Goal: Transaction & Acquisition: Book appointment/travel/reservation

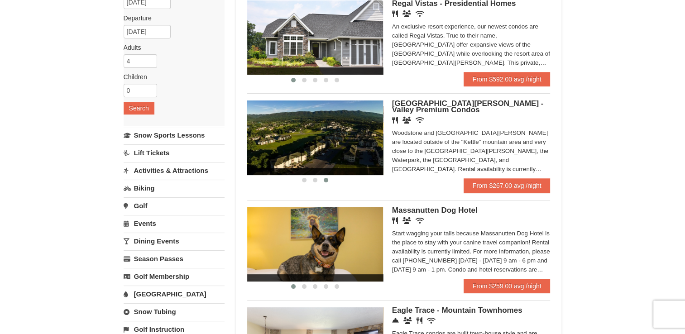
scroll to position [98, 0]
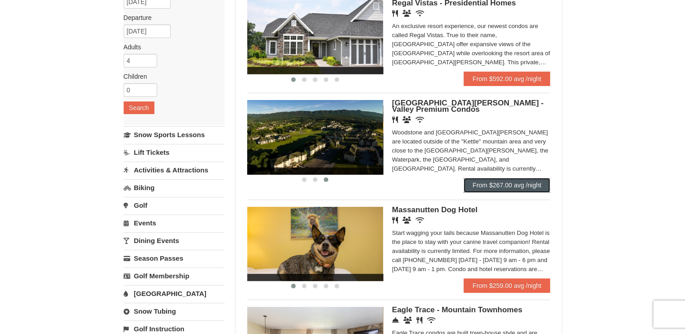
click at [524, 187] on link "From $267.00 avg /night" at bounding box center [506, 185] width 87 height 14
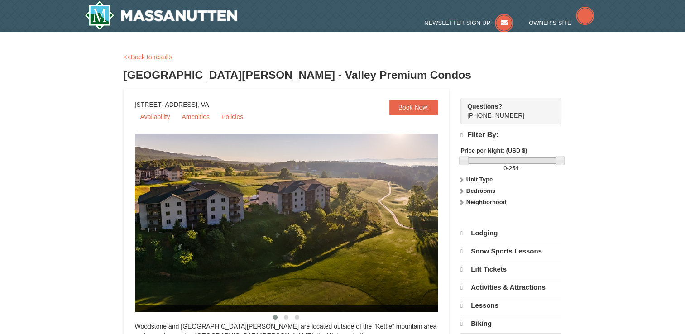
select select "10"
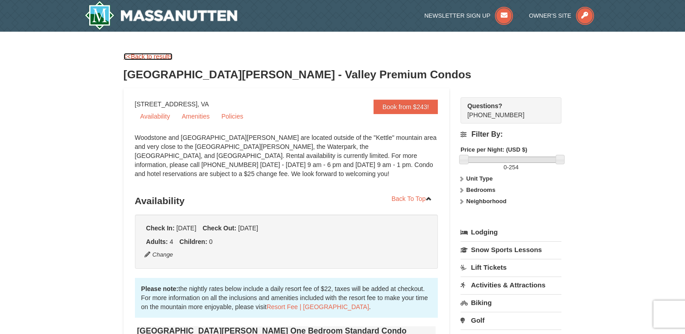
click at [138, 55] on link "<<Back to results" at bounding box center [148, 56] width 49 height 7
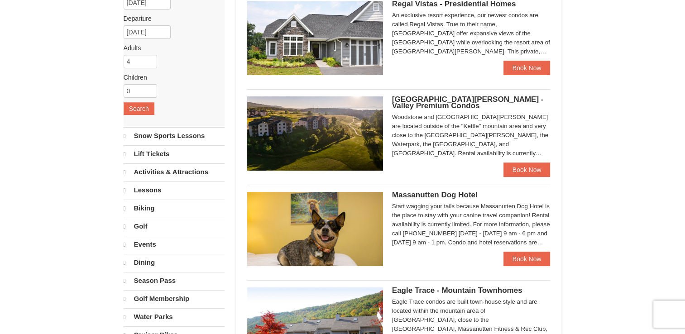
select select "10"
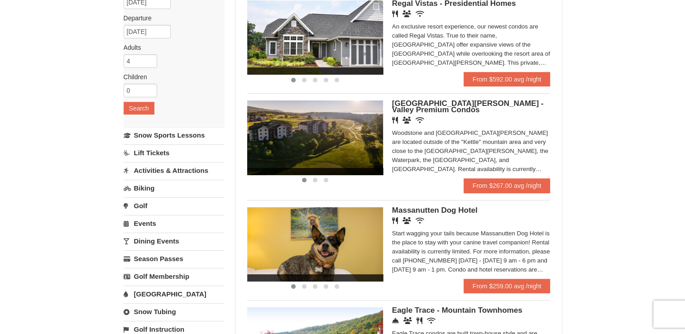
scroll to position [90, 0]
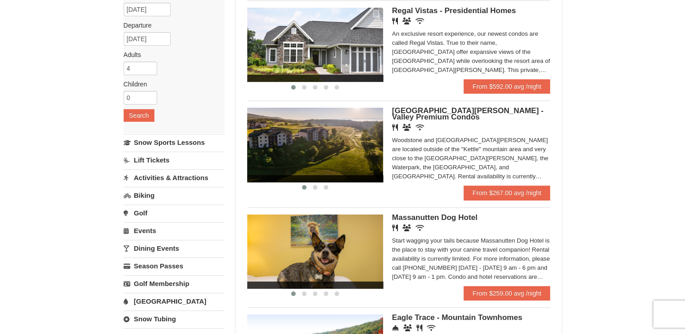
click at [499, 186] on div "Woodstone Meadows - Valley Premium Condos Restaurant Banquet Facilities Wireles…" at bounding box center [471, 147] width 158 height 78
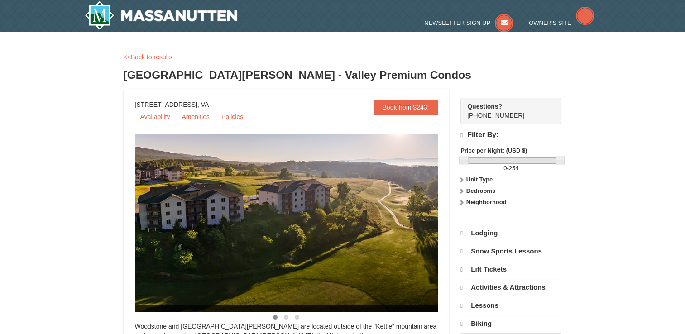
select select "10"
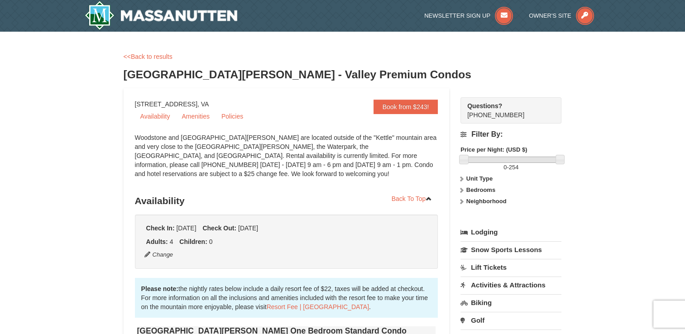
click at [463, 188] on icon at bounding box center [461, 190] width 6 height 6
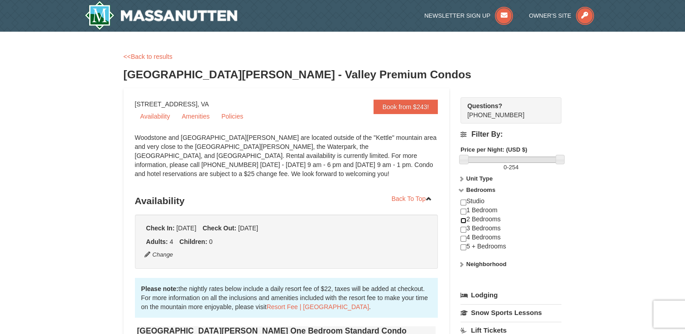
click at [463, 220] on input "checkbox" at bounding box center [463, 221] width 6 height 6
checkbox input "true"
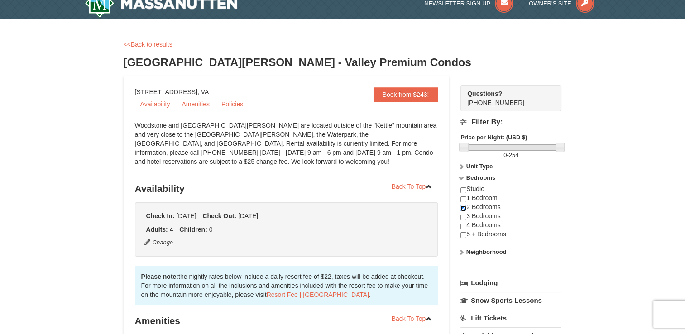
scroll to position [12, 0]
click at [413, 94] on link "Book from $243!" at bounding box center [405, 95] width 65 height 14
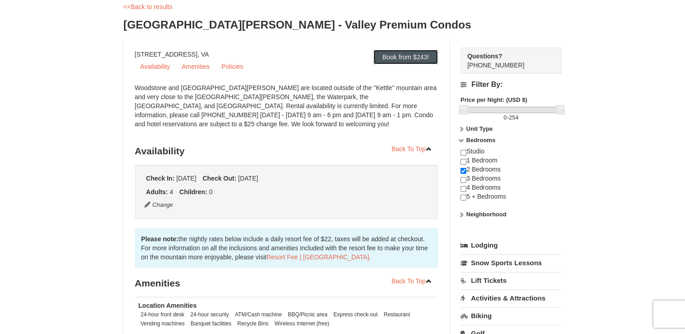
scroll to position [49, 0]
click at [557, 110] on link at bounding box center [559, 109] width 9 height 9
click at [394, 57] on link "Book from $243!" at bounding box center [405, 57] width 65 height 14
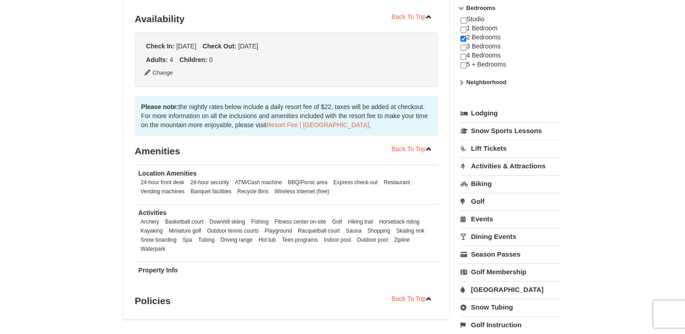
scroll to position [161, 0]
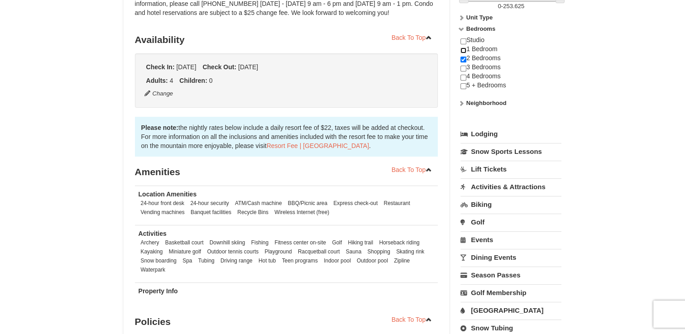
click at [463, 51] on input "checkbox" at bounding box center [463, 51] width 6 height 6
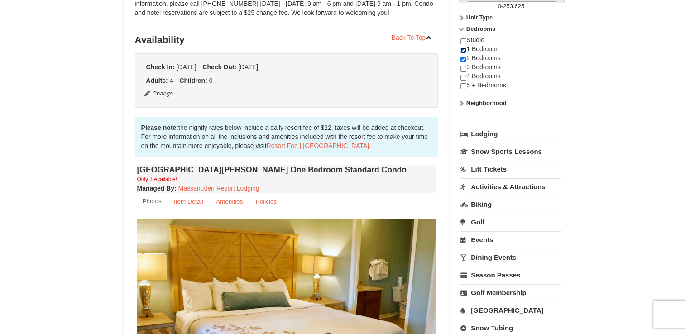
click at [461, 50] on input "checkbox" at bounding box center [463, 51] width 6 height 6
checkbox input "false"
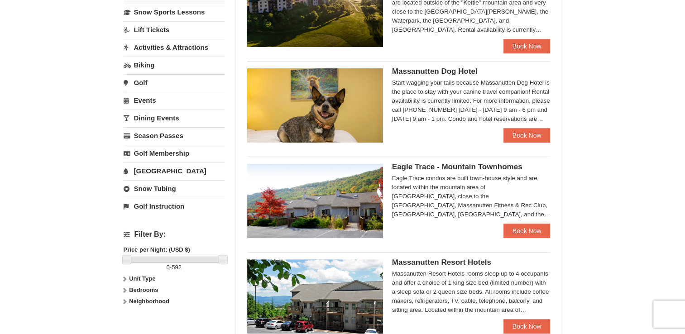
scroll to position [221, 0]
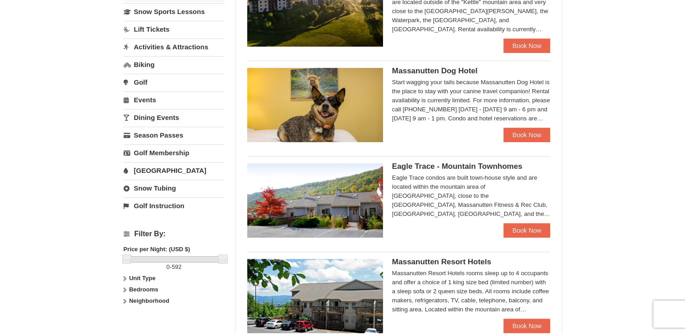
click at [326, 205] on img at bounding box center [315, 200] width 136 height 74
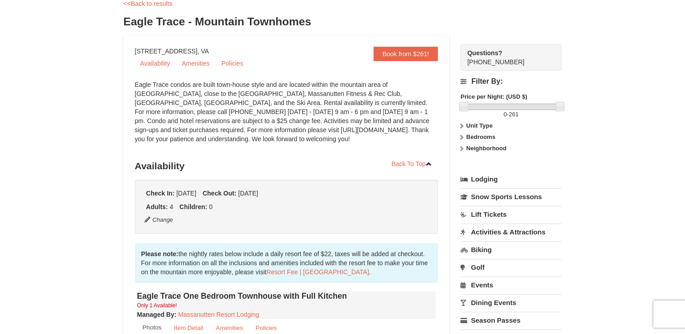
scroll to position [54, 0]
click at [459, 133] on icon at bounding box center [461, 136] width 6 height 6
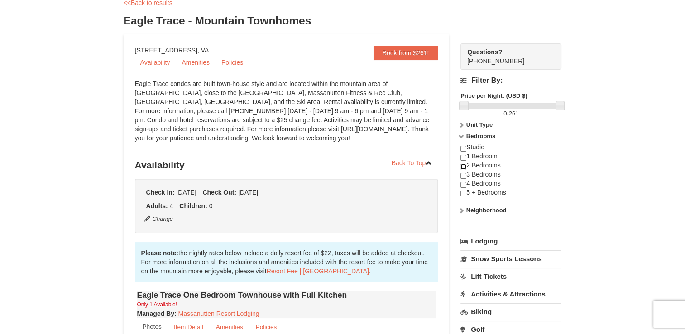
click at [464, 166] on input "checkbox" at bounding box center [463, 167] width 6 height 6
checkbox input "true"
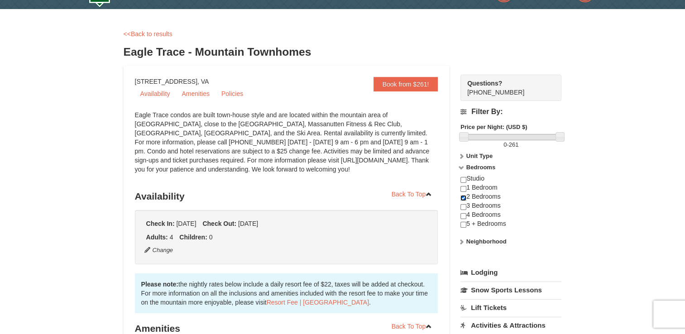
scroll to position [24, 0]
